Goal: Go to known website: Go to known website

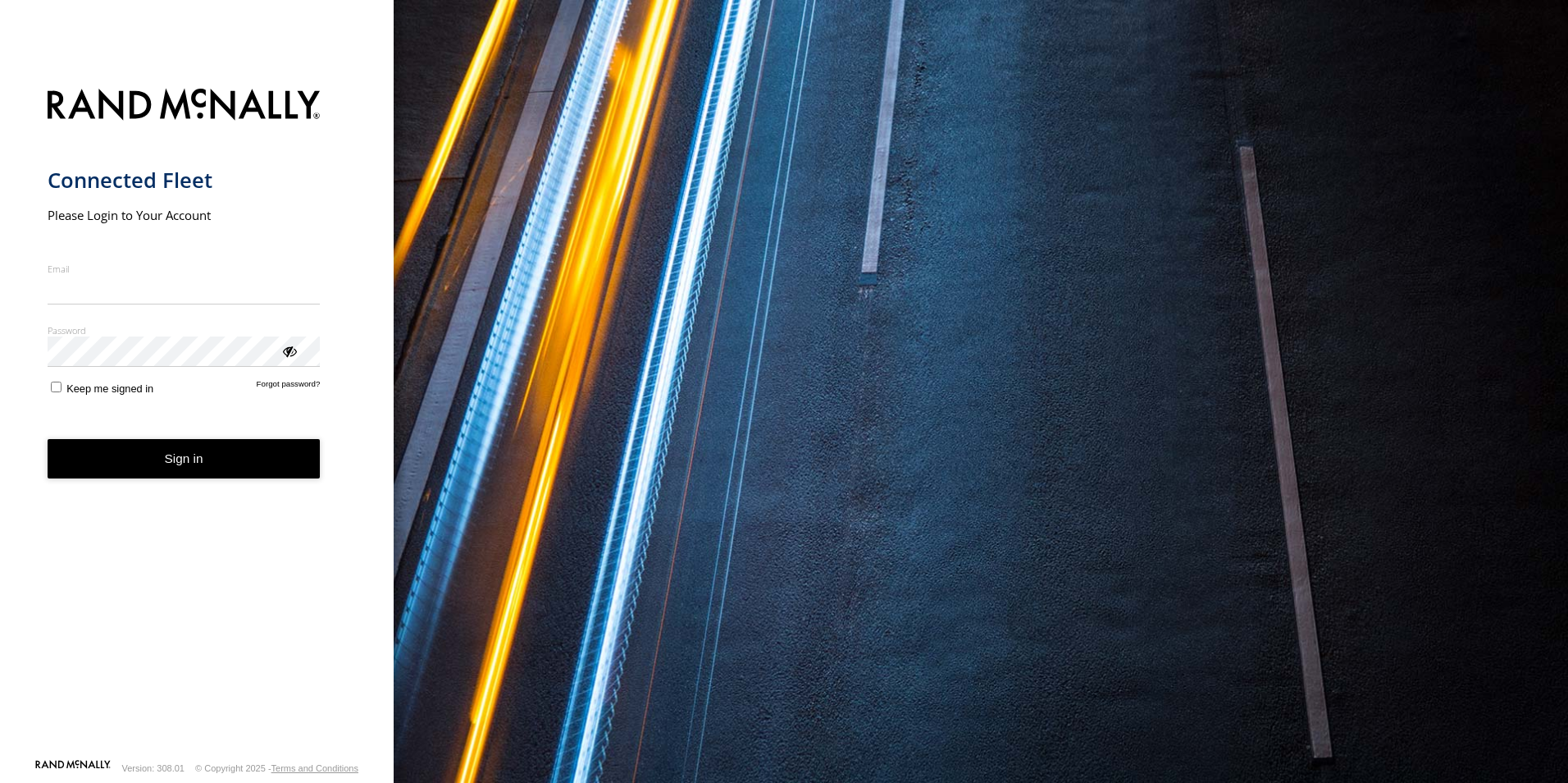
type input "**********"
click at [172, 475] on button "Sign in" at bounding box center [184, 459] width 273 height 40
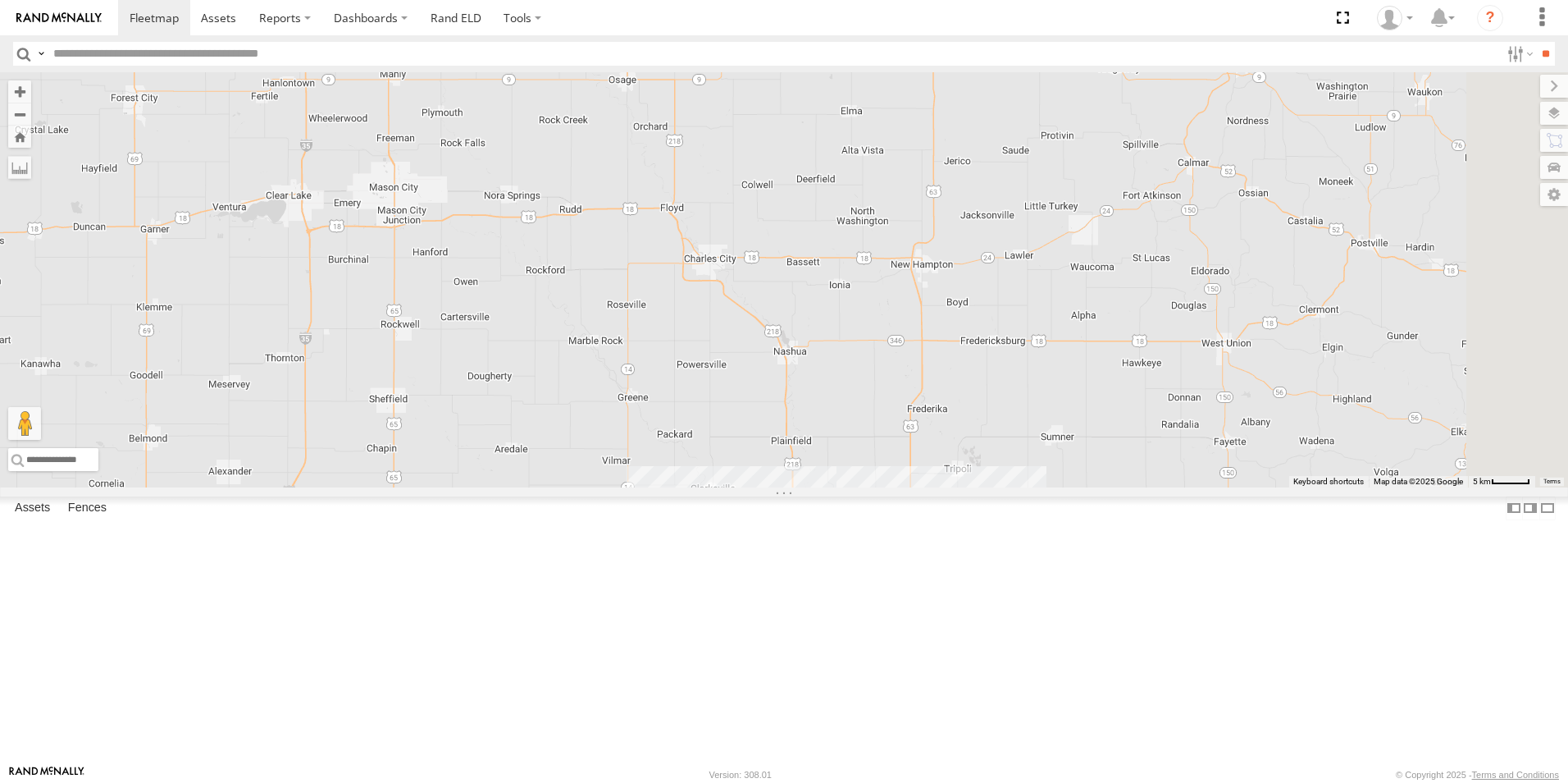
drag, startPoint x: 805, startPoint y: 284, endPoint x: 773, endPoint y: 794, distance: 511.0
click at [773, 782] on html at bounding box center [784, 392] width 1568 height 783
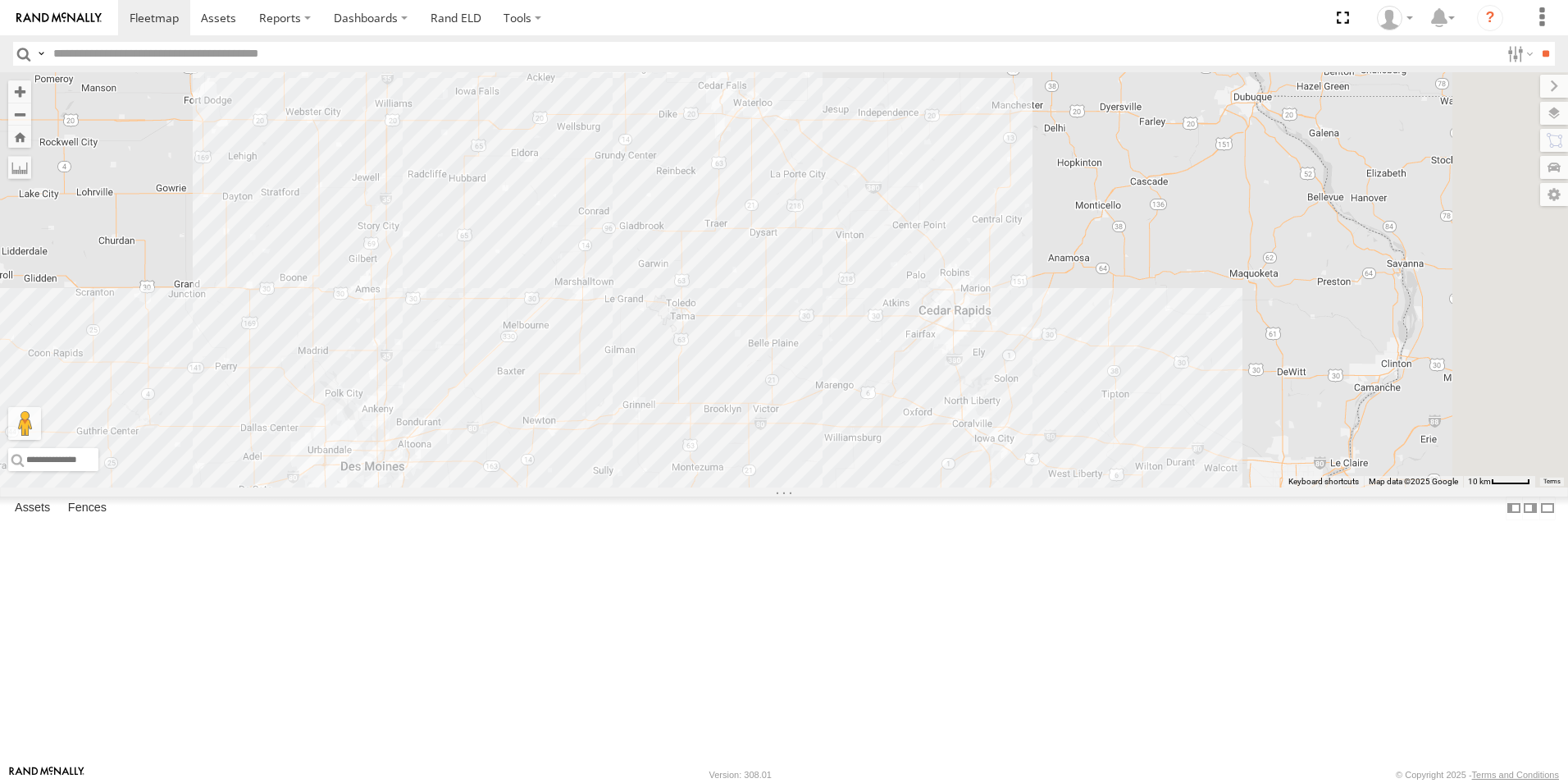
drag, startPoint x: 916, startPoint y: 687, endPoint x: 880, endPoint y: 211, distance: 477.4
click at [880, 211] on div "545 0055 48 597 587" at bounding box center [784, 280] width 1568 height 415
